Goal: Download file/media

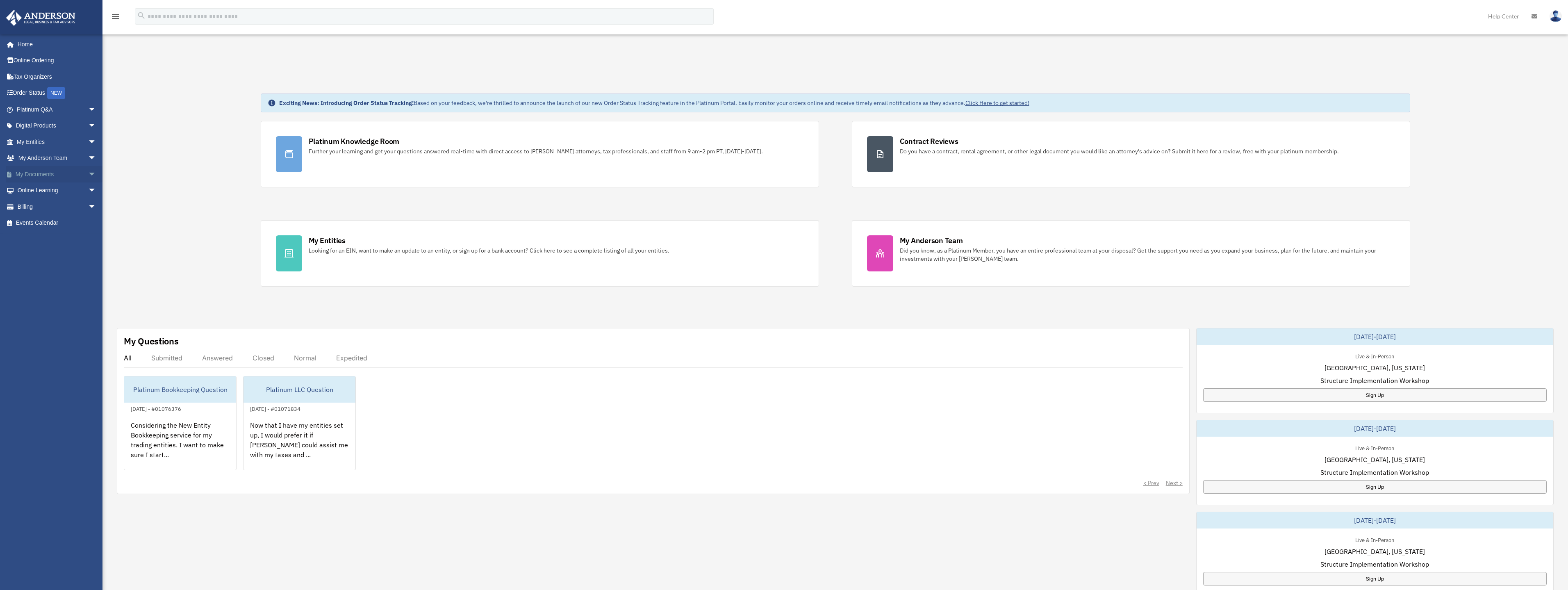
click at [52, 176] on link "My Documents arrow_drop_down" at bounding box center [57, 174] width 103 height 17
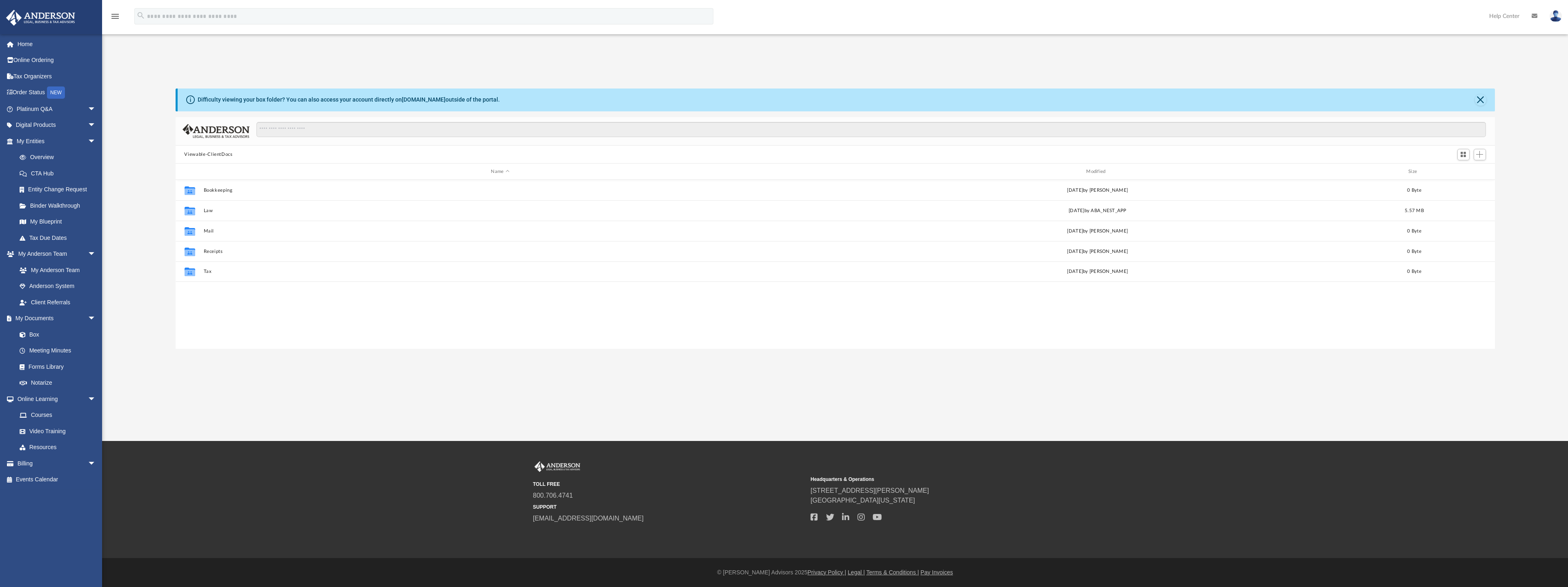
scroll to position [179, 1313]
click at [200, 207] on div "Collaborated Folder Law [DATE] by ABA_NEST_APP 5.57 MB" at bounding box center [835, 210] width 1319 height 21
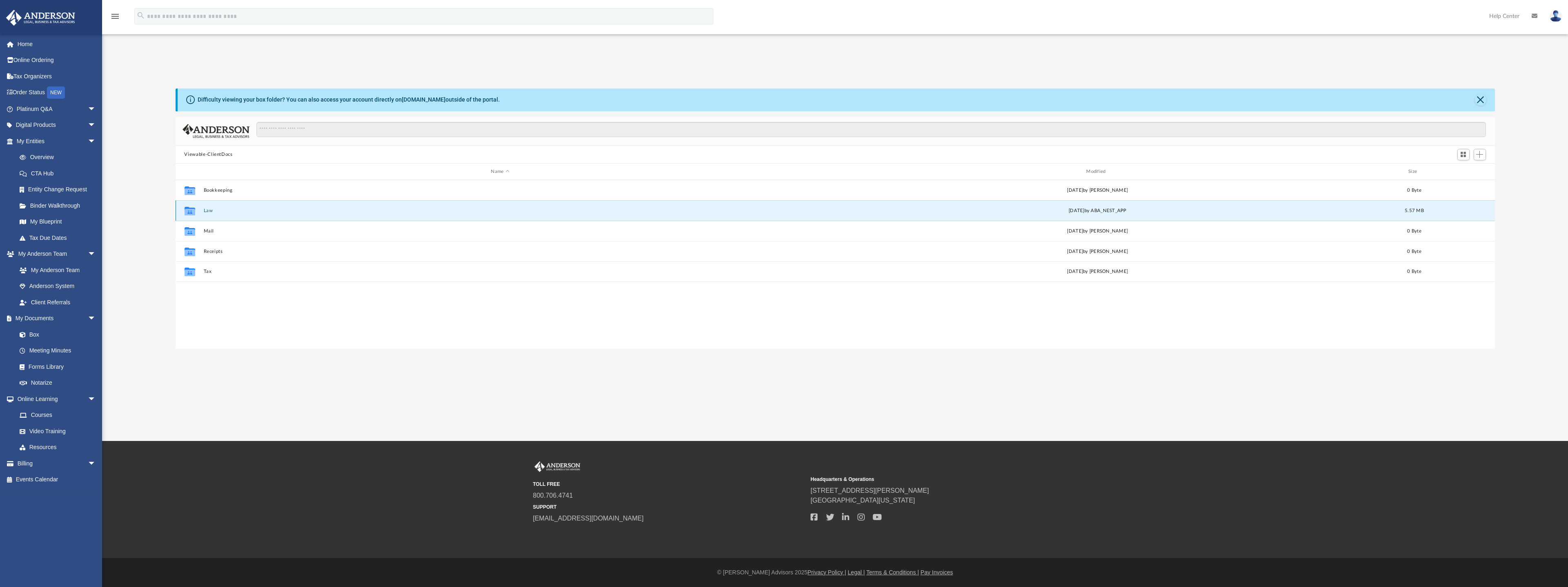
click at [200, 207] on div "Collaborated Folder Law [DATE] by ABA_NEST_APP 5.57 MB" at bounding box center [835, 210] width 1319 height 21
click at [187, 211] on icon "grid" at bounding box center [189, 212] width 10 height 7
click at [247, 208] on button "Law" at bounding box center [500, 210] width 593 height 5
